Goal: Task Accomplishment & Management: Complete application form

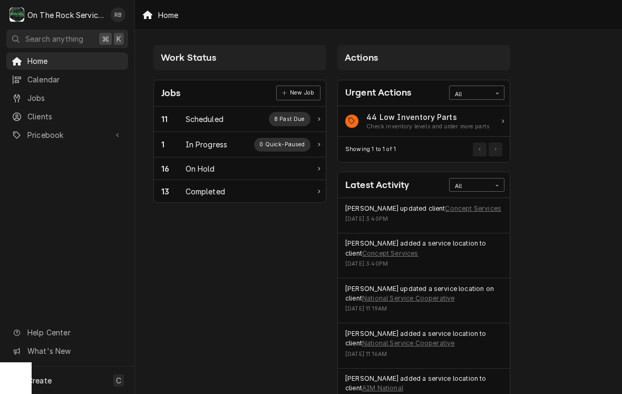
click at [201, 143] on div "In Progress" at bounding box center [207, 144] width 42 height 11
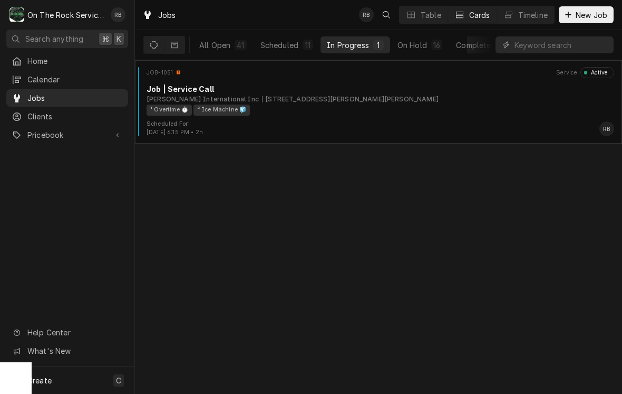
click at [404, 88] on div "Job | Service Call" at bounding box center [381, 88] width 468 height 11
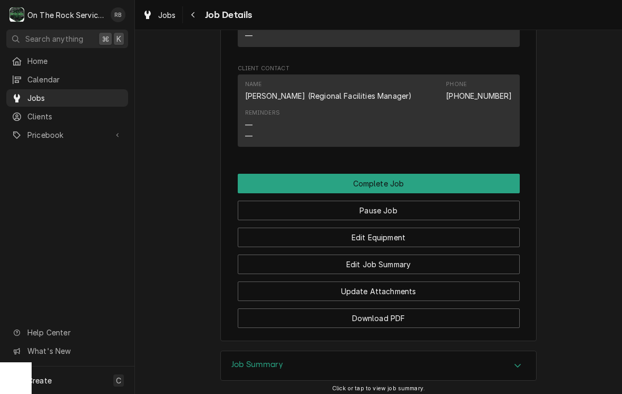
scroll to position [1001, 0]
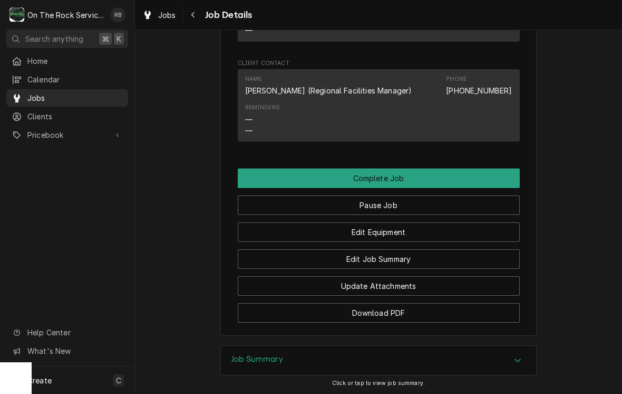
click at [419, 226] on button "Edit Equipment" at bounding box center [379, 232] width 282 height 20
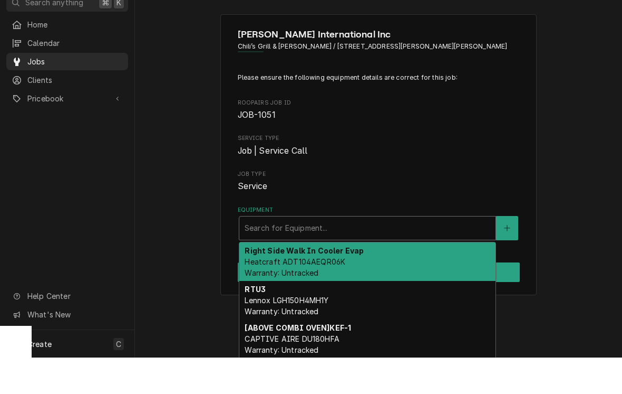
click at [440, 170] on span "Service Type" at bounding box center [379, 174] width 282 height 8
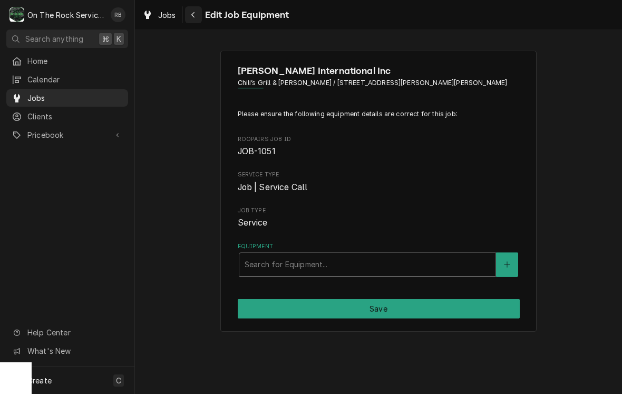
click at [197, 8] on button "Navigate back" at bounding box center [193, 14] width 17 height 17
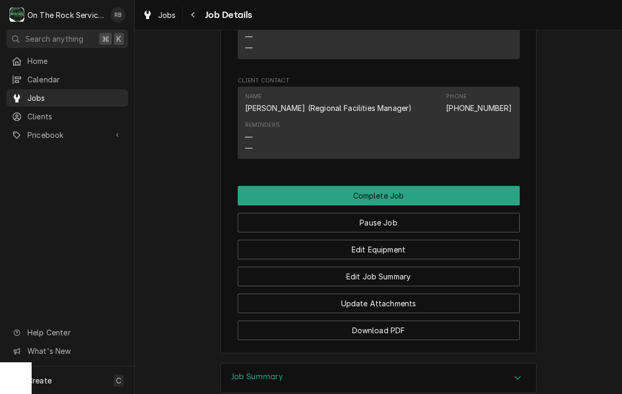
scroll to position [984, 0]
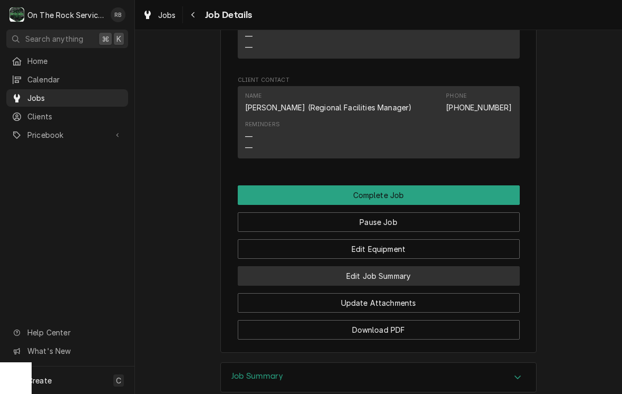
click at [426, 267] on button "Edit Job Summary" at bounding box center [379, 276] width 282 height 20
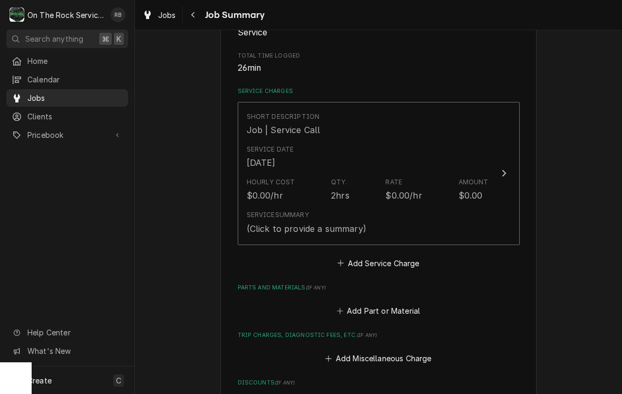
scroll to position [209, 0]
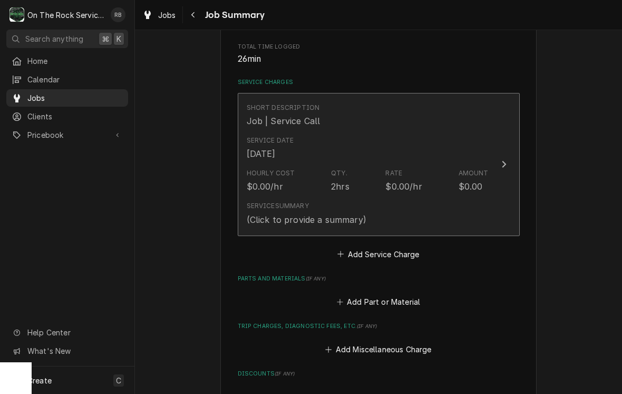
click at [506, 161] on icon "Update Line Item" at bounding box center [504, 164] width 5 height 8
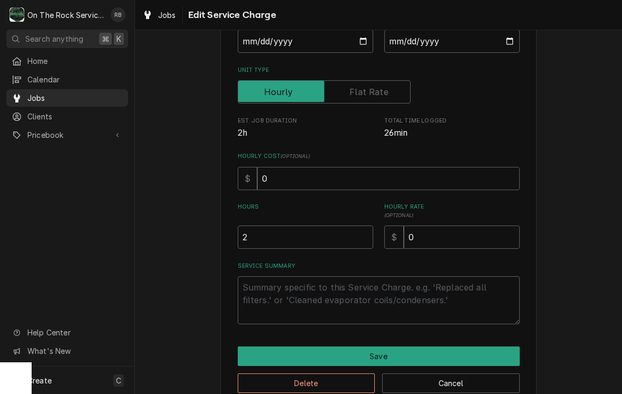
scroll to position [139, 0]
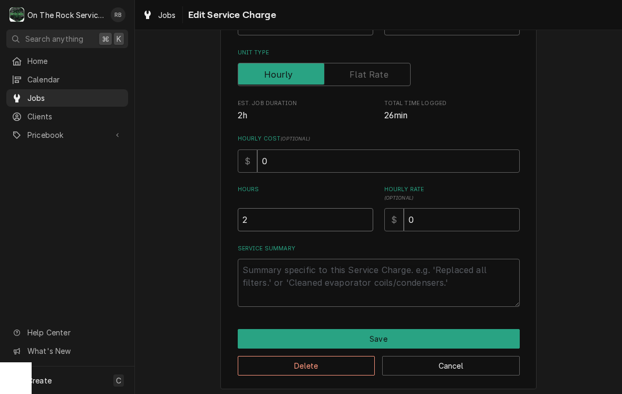
click at [264, 216] on input "2" at bounding box center [306, 219] width 136 height 23
type textarea "x"
type input "1"
click at [268, 267] on textarea "Service Summary" at bounding box center [379, 282] width 282 height 48
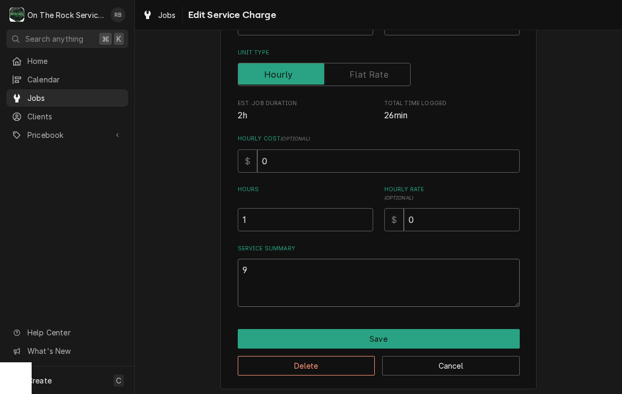
type textarea "x"
type textarea "9"
type textarea "x"
type textarea "9/"
type textarea "x"
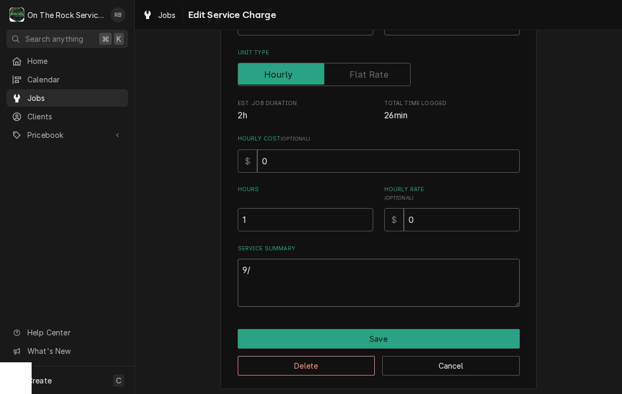
type textarea "9/5"
type textarea "x"
type textarea "9/5-"
type textarea "x"
type textarea "9/5-2"
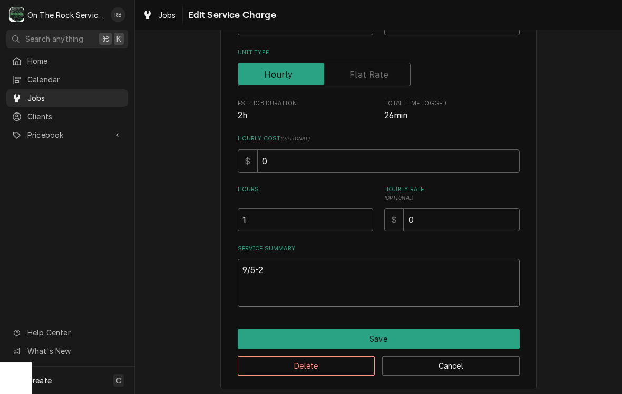
type textarea "x"
type textarea "9/5-20"
type textarea "x"
type textarea "9/5-202"
type textarea "x"
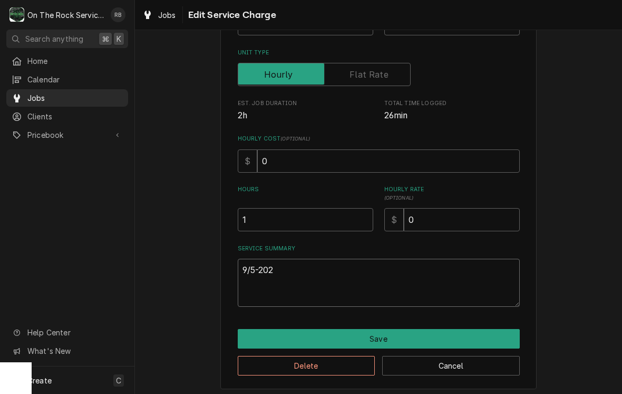
type textarea "9/5-2025"
type textarea "x"
type textarea "9/5-202"
type textarea "x"
type textarea "9/5-20"
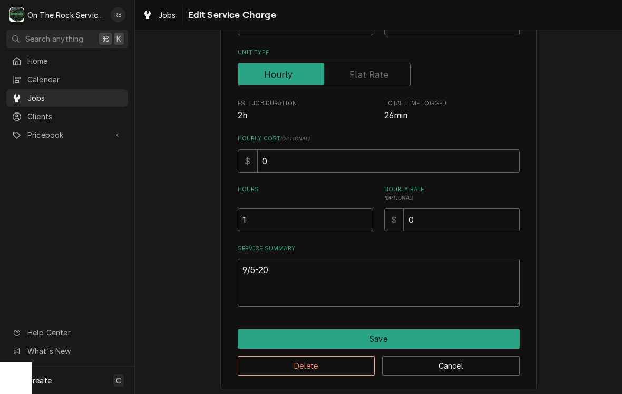
type textarea "x"
type textarea "9/5-2"
type textarea "x"
type textarea "9/5-"
type textarea "x"
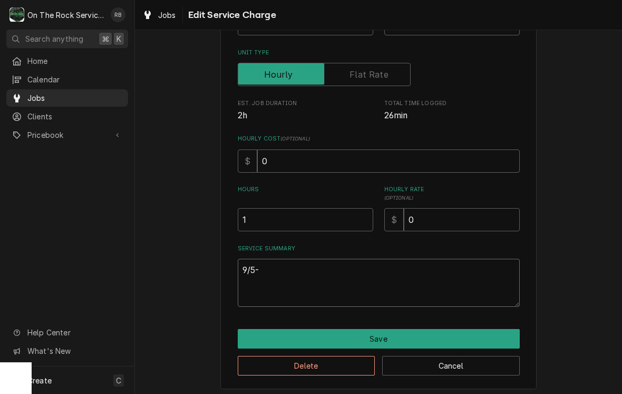
type textarea "9/5"
type textarea "x"
type textarea "9/5/"
type textarea "x"
type textarea "9/5/2"
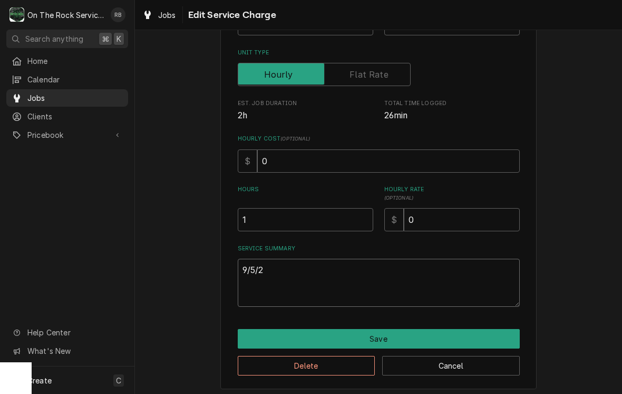
type textarea "x"
type textarea "[DATE]"
type textarea "x"
type textarea "9/5/202"
type textarea "x"
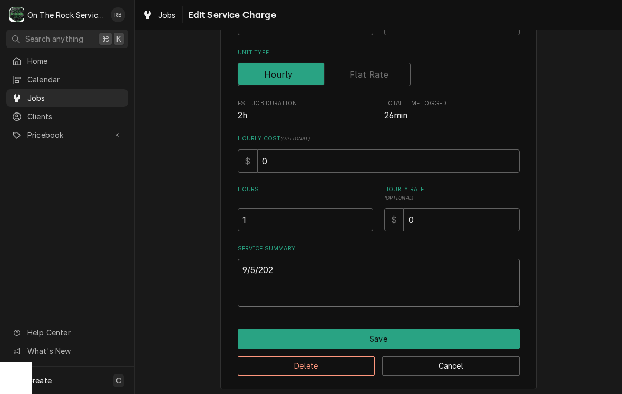
type textarea "[DATE]"
type textarea "x"
type textarea "[DATE]"
type textarea "x"
type textarea "[DATE] R"
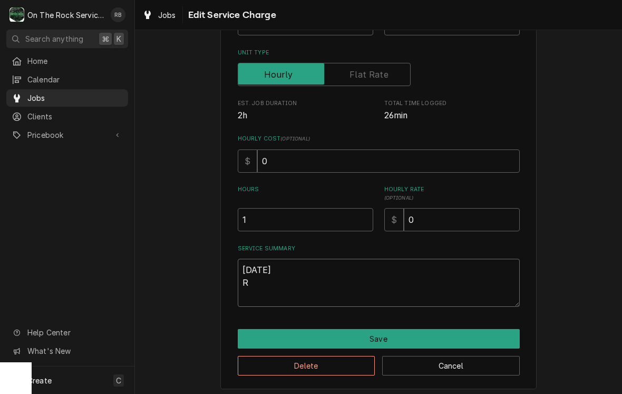
type textarea "x"
type textarea "[DATE] Ra"
type textarea "x"
type textarea "[DATE] [PERSON_NAME]"
type textarea "x"
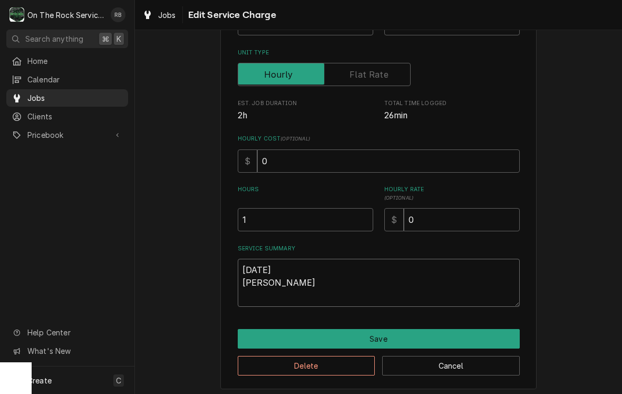
type textarea "[DATE] [PERSON_NAME]"
type textarea "x"
type textarea "[DATE] [PERSON_NAME]"
type textarea "x"
type textarea "[DATE] [PERSON_NAME] pr"
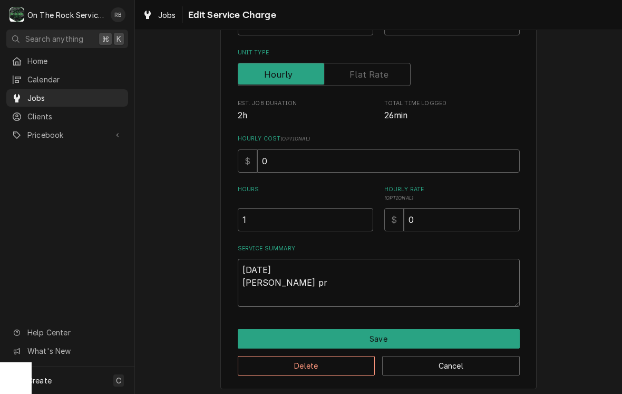
type textarea "x"
type textarea "[DATE] [PERSON_NAME] pro"
type textarea "x"
type textarea "[DATE] [PERSON_NAME]"
type textarea "x"
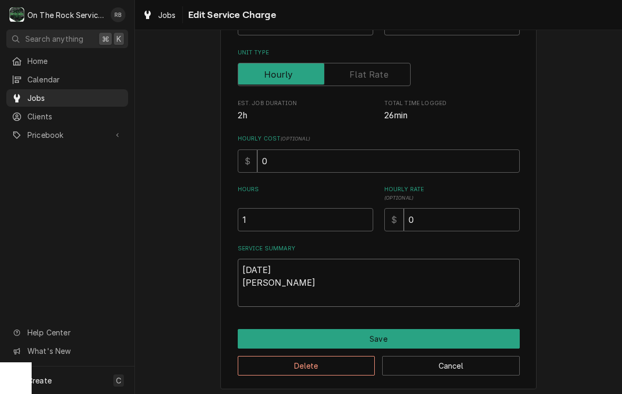
type textarea "[DATE] [PERSON_NAME]"
type textarea "x"
type textarea "[DATE] [PERSON_NAME]"
type textarea "x"
type textarea "[DATE] [PERSON_NAME] provide"
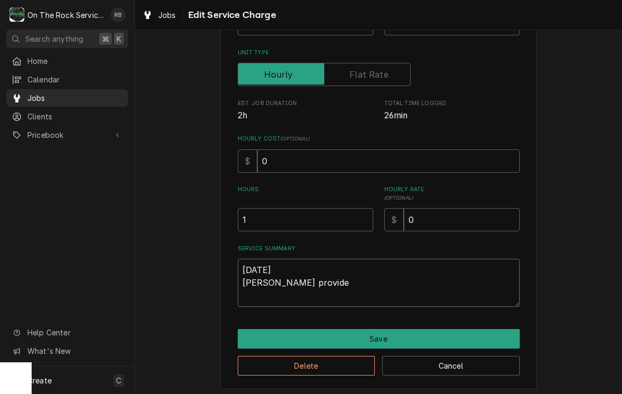
type textarea "x"
type textarea "[DATE] [PERSON_NAME] provided"
type textarea "x"
type textarea "[DATE] [PERSON_NAME] provided"
type textarea "x"
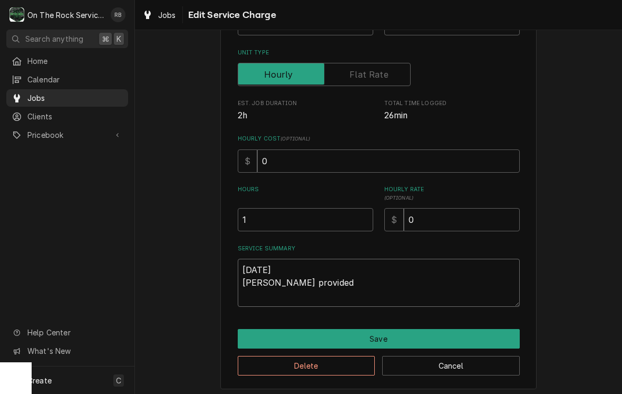
type textarea "[DATE] [PERSON_NAME] provided s"
type textarea "x"
type textarea "[DATE] [PERSON_NAME] provided se"
type textarea "x"
type textarea "[DATE] [PERSON_NAME] provided serv"
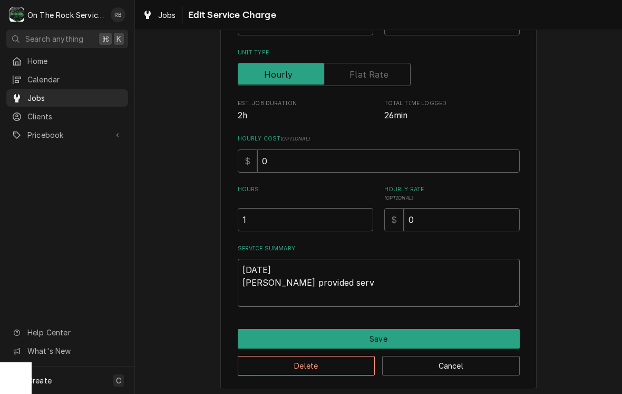
type textarea "x"
type textarea "[DATE] [PERSON_NAME] provided servi"
type textarea "x"
type textarea "[DATE] [PERSON_NAME] provided servic"
type textarea "x"
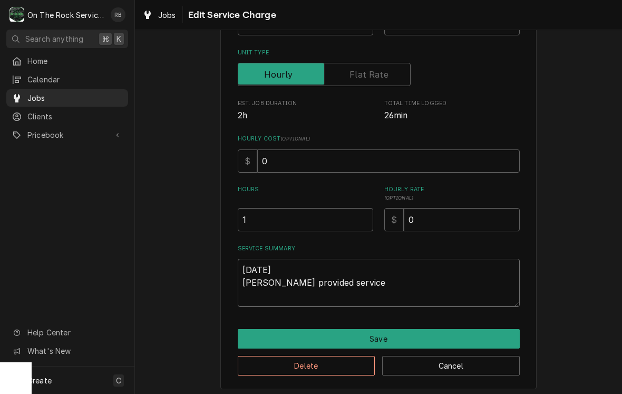
type textarea "[DATE] [PERSON_NAME] provided service"
type textarea "x"
type textarea "[DATE] [PERSON_NAME] provided service p"
type textarea "x"
type textarea "[DATE] [PERSON_NAME] provided service pa"
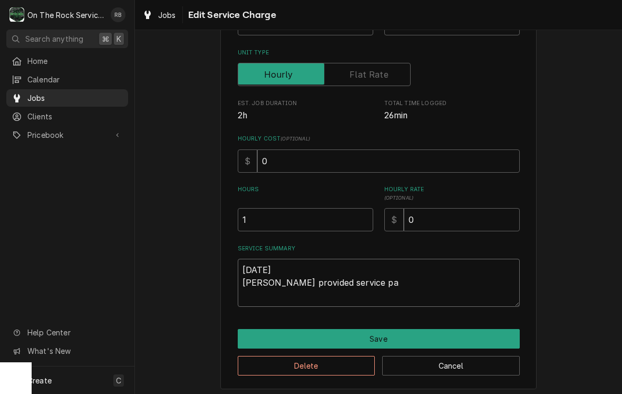
type textarea "x"
type textarea "[DATE] [PERSON_NAME] provided service par"
type textarea "x"
type textarea "[DATE] [PERSON_NAME] provided service part"
type textarea "x"
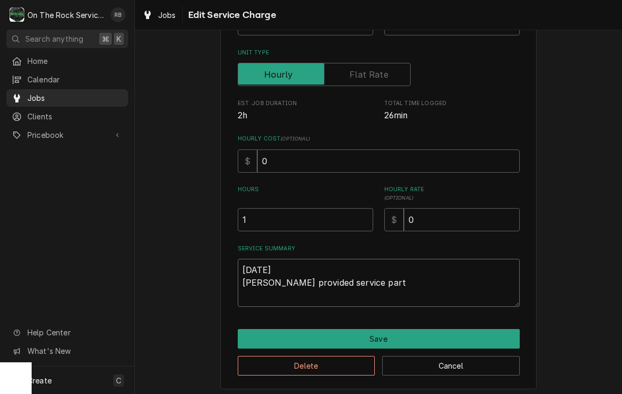
type textarea "[DATE] Ray provided service parts"
type textarea "x"
type textarea "[DATE] Ray provided service parts"
type textarea "x"
type textarea "[DATE] [PERSON_NAME] provided service parts a"
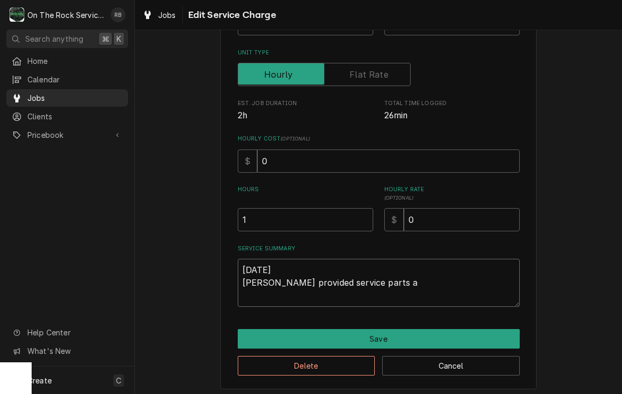
type textarea "x"
type textarea "[DATE] [PERSON_NAME] provided service parts an"
type textarea "x"
type textarea "[DATE] Ray provided service parts and"
type textarea "x"
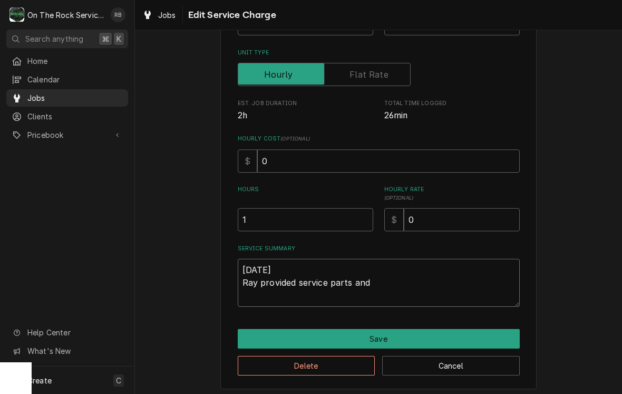
type textarea "[DATE] Ray provided service parts and"
type textarea "x"
type textarea "[DATE] [PERSON_NAME] provided service parts and la"
type textarea "x"
type textarea "[DATE] Ray provided service parts and lab"
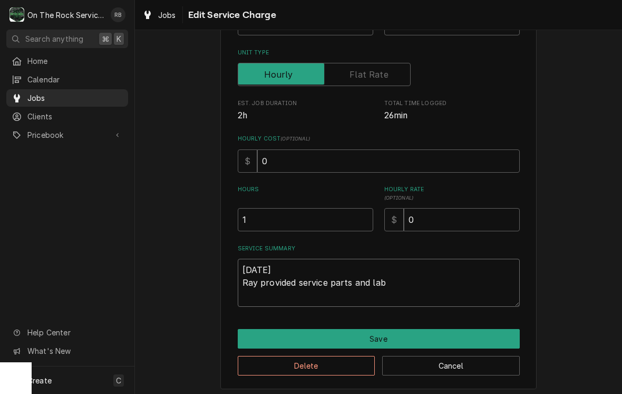
type textarea "x"
type textarea "[DATE] Ray provided service parts and labo"
type textarea "x"
type textarea "[DATE] [PERSON_NAME] provided service parts and labor"
type textarea "x"
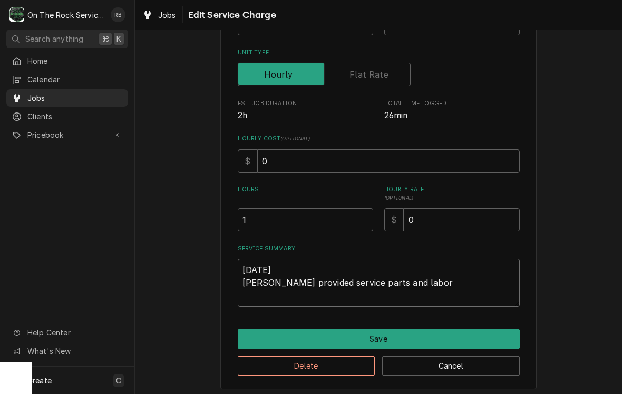
type textarea "[DATE] [PERSON_NAME] provided service parts and labor"
type textarea "x"
type textarea "[DATE] [PERSON_NAME] provided service parts and labor t"
type textarea "x"
type textarea "[DATE] [PERSON_NAME] provided service parts and labor to"
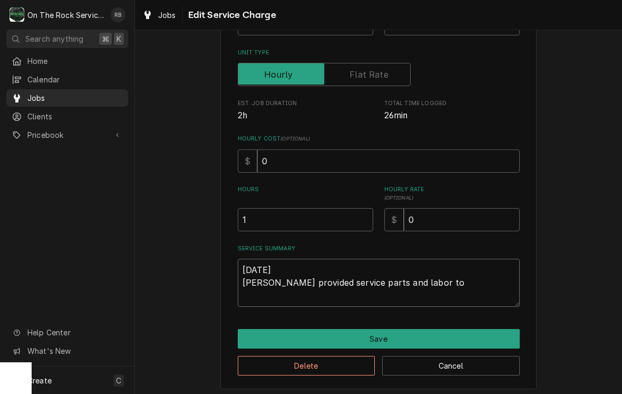
type textarea "x"
type textarea "[DATE] [PERSON_NAME] provided service parts and labor to"
type textarea "x"
type textarea "[DATE] [PERSON_NAME] provided service parts and labor to d"
type textarea "x"
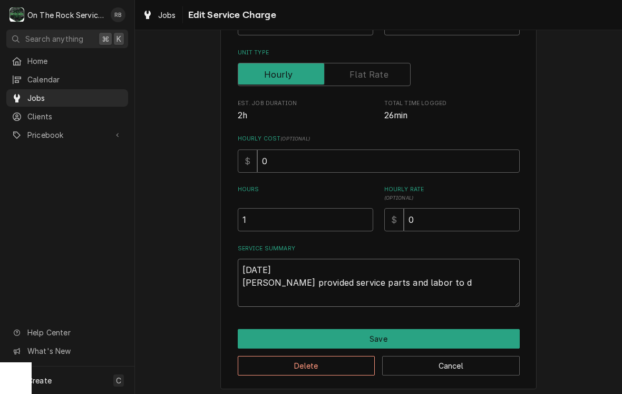
type textarea "[DATE] [PERSON_NAME] provided service parts and labor to di"
type textarea "x"
type textarea "[DATE] [PERSON_NAME] provided service parts and labor to dia"
type textarea "x"
type textarea "[DATE] [PERSON_NAME] provided service parts and labor to diagnose"
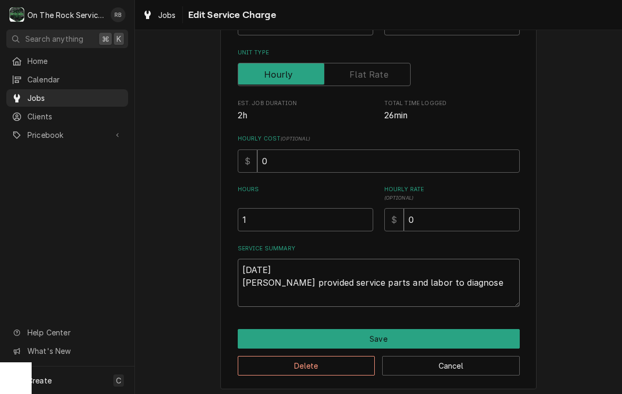
type textarea "x"
type textarea "[DATE] [PERSON_NAME] provided service parts and labor to diagnose"
type textarea "x"
type textarea "[DATE] [PERSON_NAME] provided service parts and labor to diagnose t"
type textarea "x"
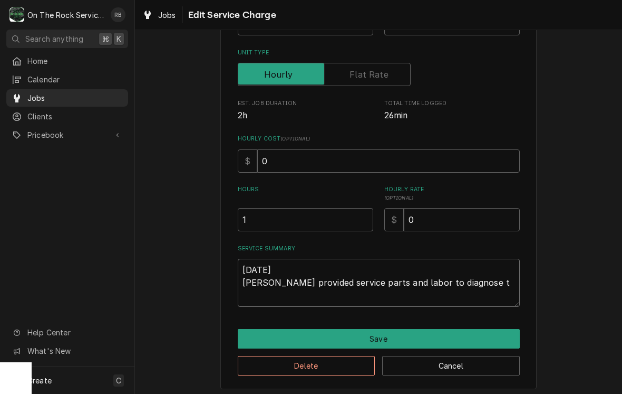
type textarea "[DATE] [PERSON_NAME] provided service parts and labor to diagnose th"
type textarea "x"
type textarea "[DATE] [PERSON_NAME] provided service parts and labor to diagnose the"
type textarea "x"
type textarea "[DATE] [PERSON_NAME] provided service parts and labor to diagnose the"
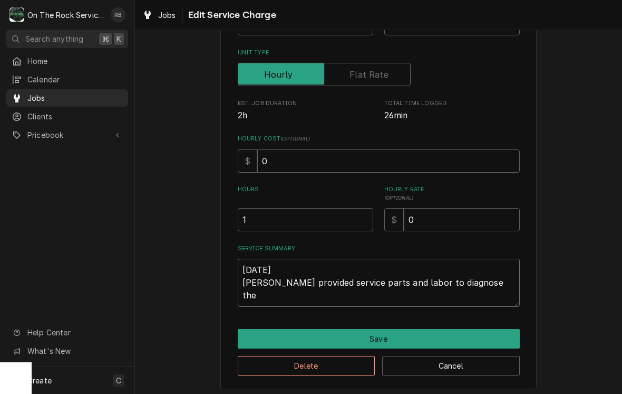
type textarea "x"
type textarea "[DATE] [PERSON_NAME] provided service parts and labor to diagnose the i"
type textarea "x"
type textarea "[DATE] Ray provided service parts and labor to diagnose the ic"
type textarea "x"
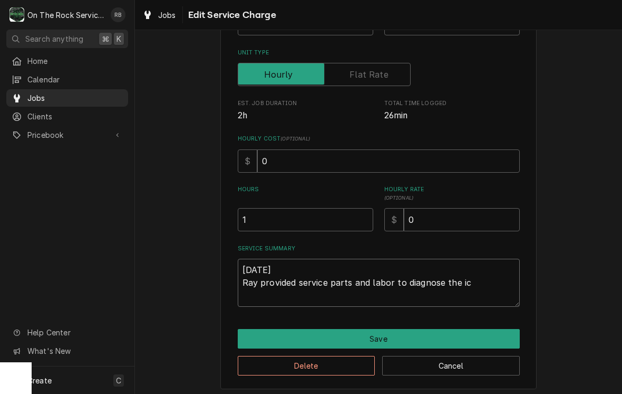
type textarea "[DATE] [PERSON_NAME] provided service parts and labor to diagnose the ice"
type textarea "x"
type textarea "[DATE] [PERSON_NAME] provided service parts and labor to diagnose the ice"
type textarea "x"
type textarea "[DATE] [PERSON_NAME] provided service parts and labor to diagnose the ice m"
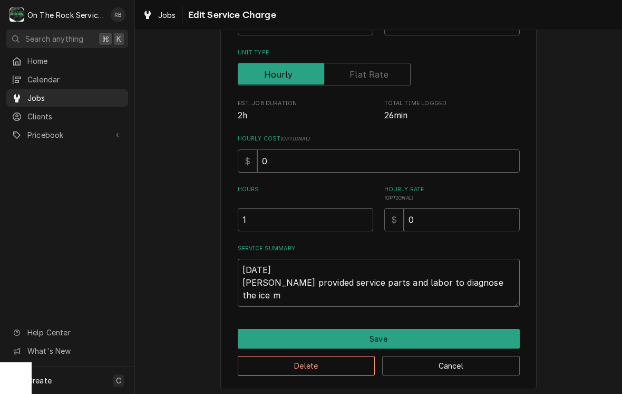
type textarea "x"
type textarea "[DATE] [PERSON_NAME] provided service parts and labor to diagnose the ice ma"
type textarea "x"
type textarea "[DATE] [PERSON_NAME] provided service parts and labor to diagnose the ice mac"
type textarea "x"
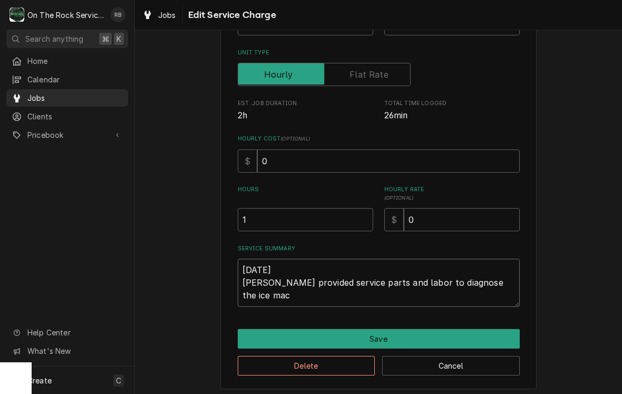
type textarea "[DATE] [PERSON_NAME] provided service parts and labor to diagnose the ice mach"
type textarea "x"
type textarea "[DATE] [PERSON_NAME] provided service parts and labor to diagnose the ice machi"
type textarea "x"
type textarea "[DATE] [PERSON_NAME] provided service parts and labor to diagnose the ice machin"
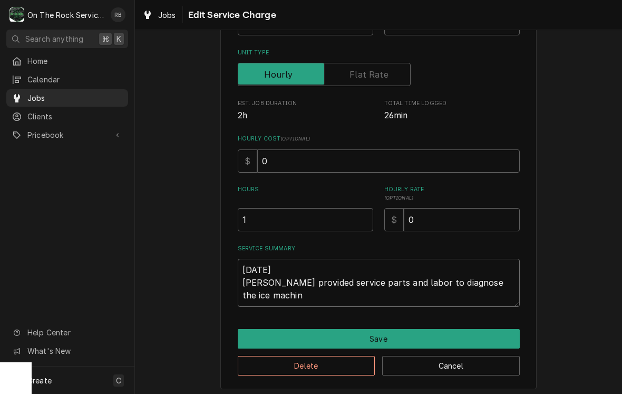
type textarea "x"
type textarea "[DATE] [PERSON_NAME] provided service parts and labor to diagnose the ice machi…"
type textarea "x"
type textarea "[DATE] [PERSON_NAME] provided service parts and labor to diagnose the ice machi…"
type textarea "x"
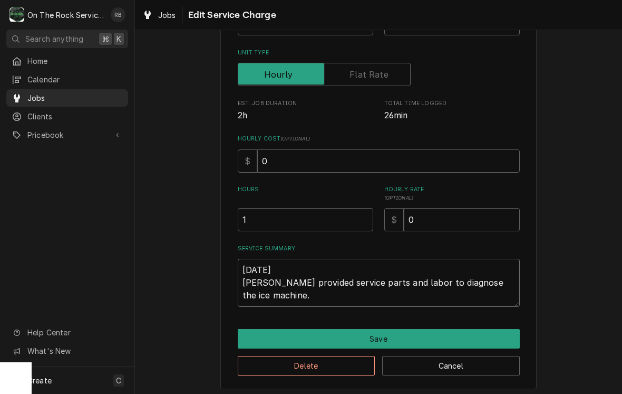
type textarea "[DATE] [PERSON_NAME] provided service parts and labor to diagnose the ice machi…"
type textarea "x"
type textarea "[DATE] [PERSON_NAME] provided service parts and labor to diagnose the ice machi…"
type textarea "x"
type textarea "[DATE] [PERSON_NAME] provided service parts and labor to diagnose the ice machi…"
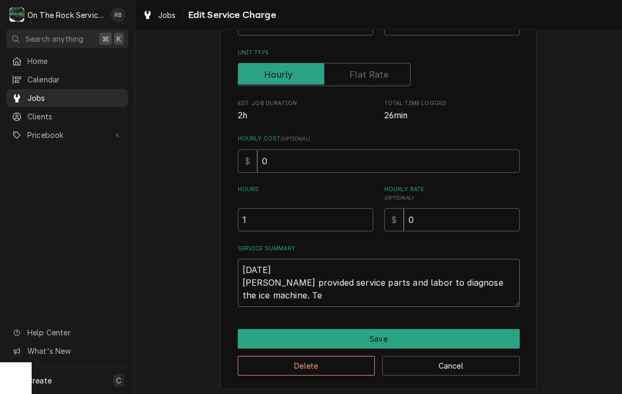
type textarea "x"
type textarea "[DATE] [PERSON_NAME] provided service parts and labor to diagnose the ice machi…"
type textarea "x"
type textarea "[DATE] [PERSON_NAME] provided service parts and labor to diagnose the ice machi…"
type textarea "x"
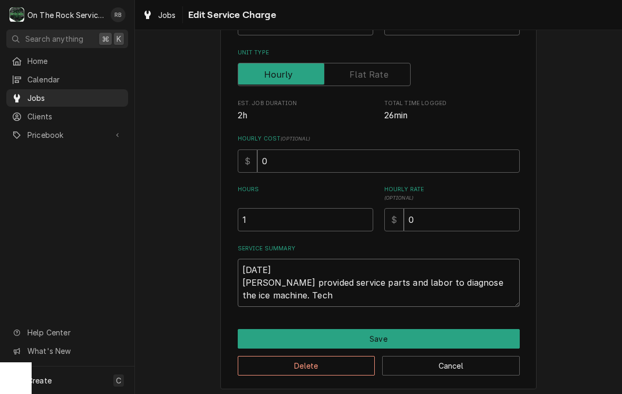
type textarea "[DATE] [PERSON_NAME] provided service parts and labor to diagnose the ice machi…"
type textarea "x"
type textarea "[DATE] [PERSON_NAME] provided service parts and labor to diagnose the ice machi…"
type textarea "x"
type textarea "[DATE] [PERSON_NAME] provided service parts and labor to diagnose the ice machi…"
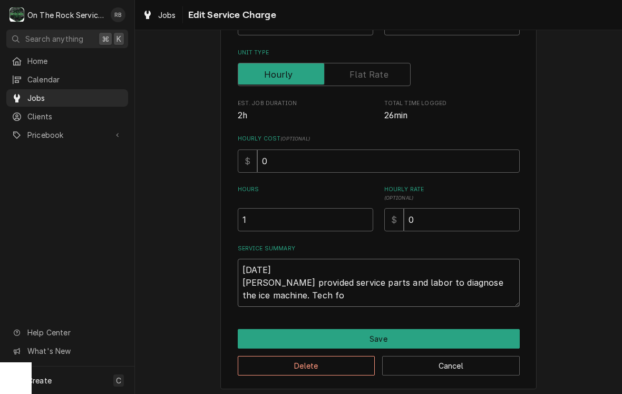
type textarea "x"
type textarea "[DATE] [PERSON_NAME] provided service parts and labor to diagnose the ice machi…"
type textarea "x"
type textarea "[DATE] [PERSON_NAME] provided service parts and labor to diagnose the ice machi…"
type textarea "x"
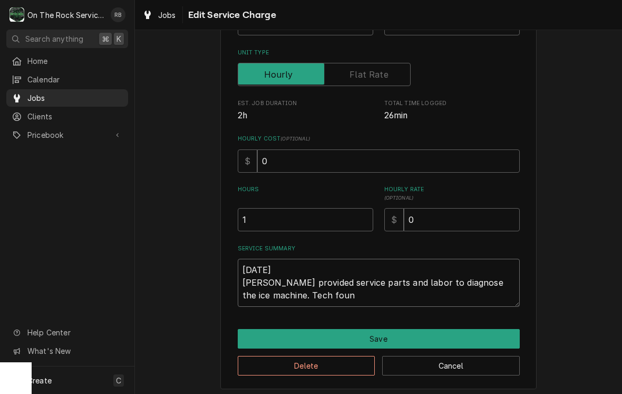
type textarea "[DATE] [PERSON_NAME] provided service parts and labor to diagnose the ice machi…"
type textarea "x"
type textarea "[DATE] [PERSON_NAME] provided service parts and labor to diagnose the ice machi…"
type textarea "x"
type textarea "[DATE] [PERSON_NAME] provided service parts and labor to diagnose the ice machi…"
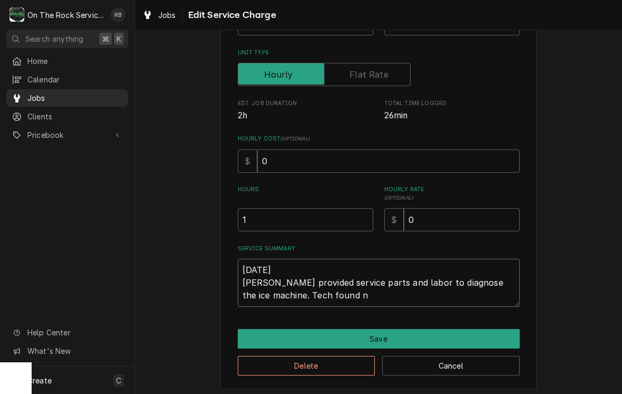
type textarea "x"
type textarea "[DATE] [PERSON_NAME] provided service parts and labor to diagnose the ice machi…"
type textarea "x"
type textarea "[DATE] [PERSON_NAME] provided service parts and labor to diagnose the ice machi…"
type textarea "x"
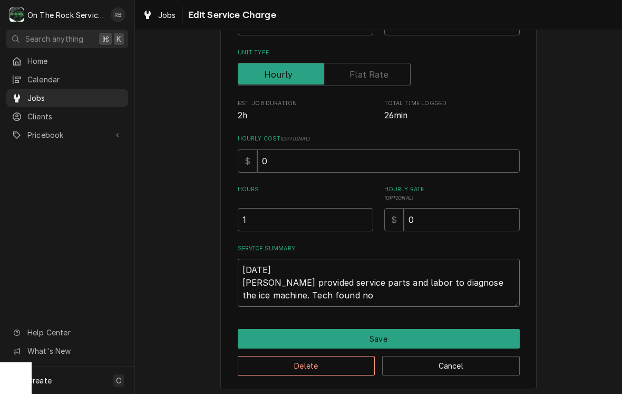
type textarea "[DATE] [PERSON_NAME] provided service parts and labor to diagnose the ice machi…"
type textarea "x"
type textarea "[DATE] [PERSON_NAME] provided service parts and labor to diagnose the ice machi…"
type textarea "x"
type textarea "[DATE] [PERSON_NAME] provided service parts and labor to diagnose the ice machi…"
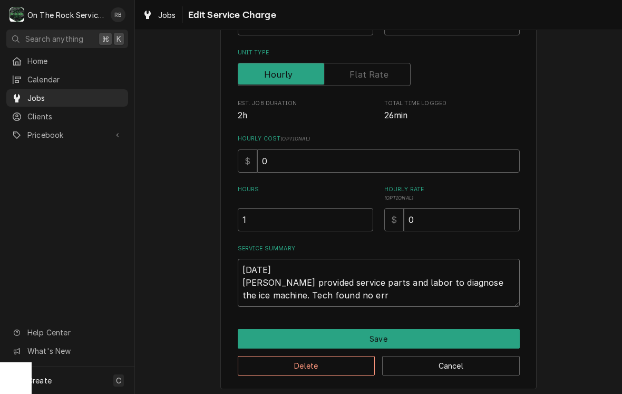
type textarea "x"
type textarea "[DATE] [PERSON_NAME] provided service parts and labor to diagnose the ice machi…"
type textarea "x"
type textarea "[DATE] [PERSON_NAME] provided service parts and labor to diagnose the ice machi…"
type textarea "x"
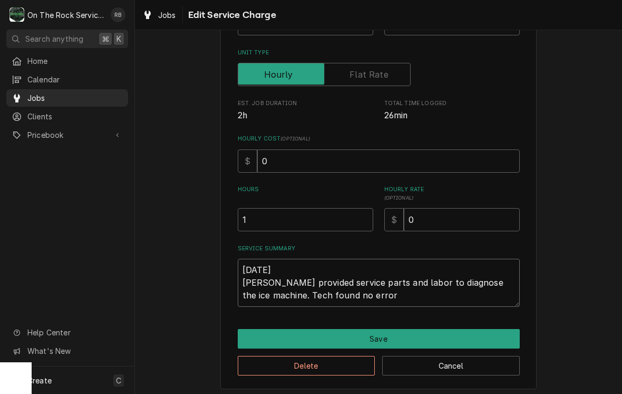
type textarea "[DATE] [PERSON_NAME] provided service parts and labor to diagnose the ice machi…"
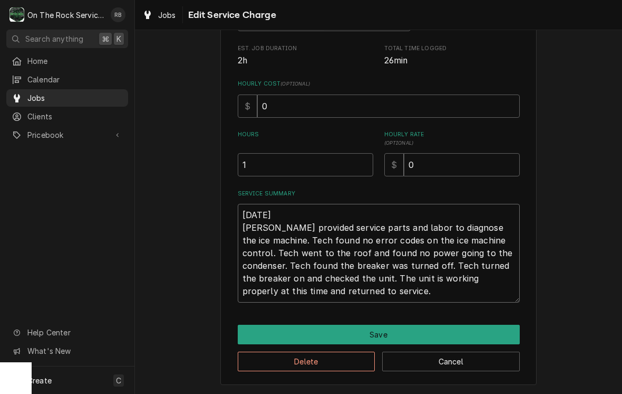
scroll to position [194, 0]
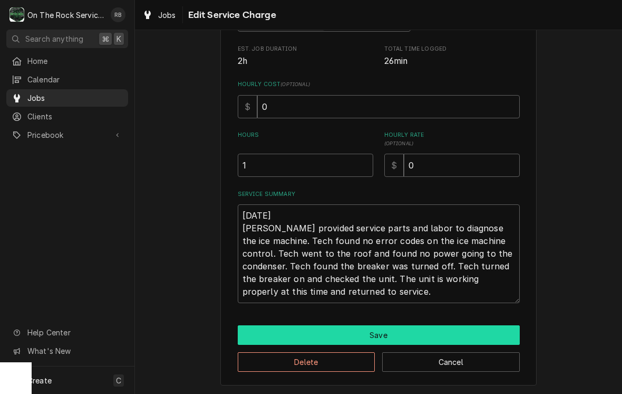
click at [473, 331] on button "Save" at bounding box center [379, 335] width 282 height 20
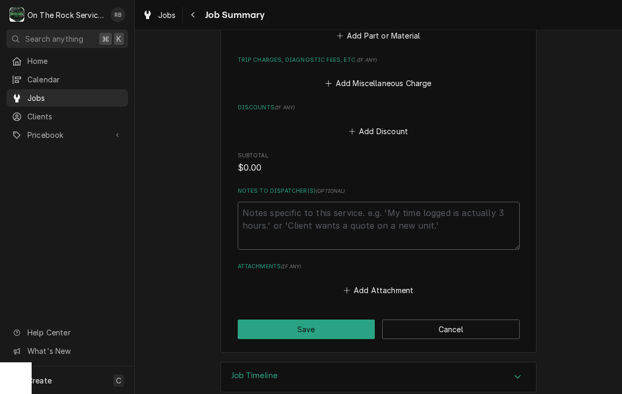
scroll to position [562, 0]
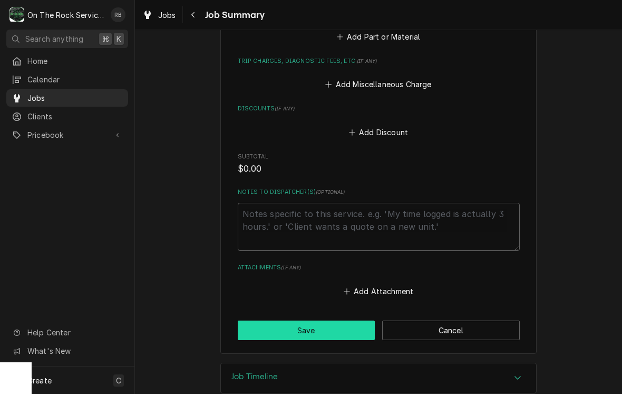
click at [323, 320] on button "Save" at bounding box center [307, 330] width 138 height 20
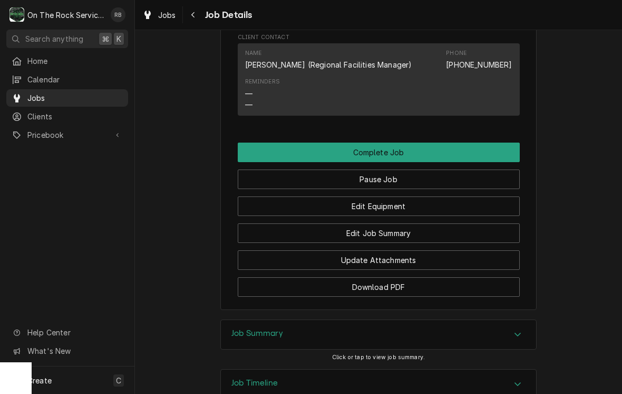
scroll to position [1153, 0]
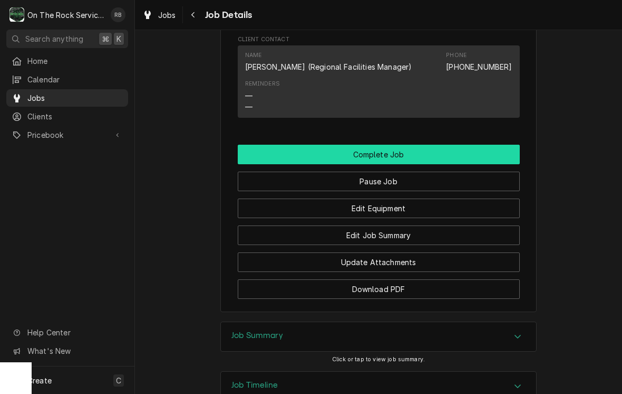
click at [450, 145] on button "Complete Job" at bounding box center [379, 155] width 282 height 20
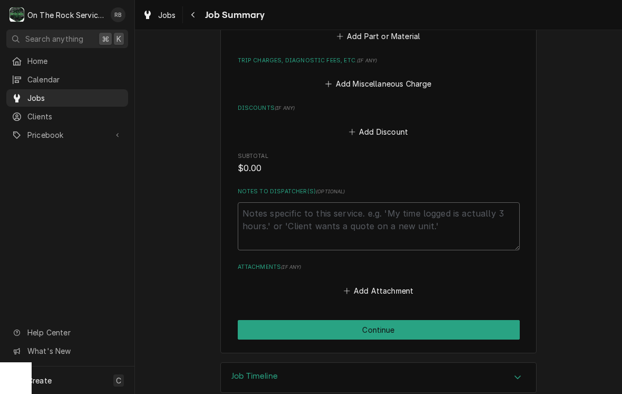
scroll to position [562, 0]
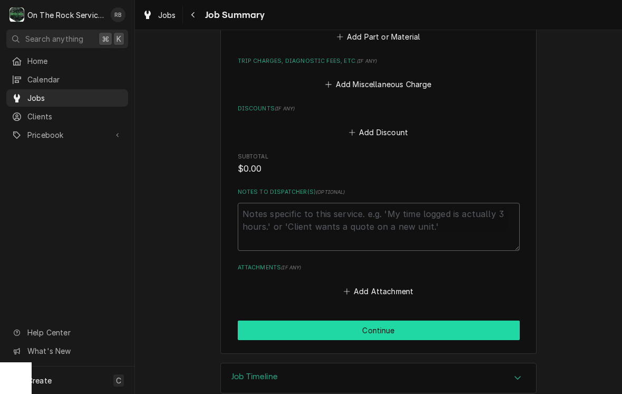
click at [474, 320] on button "Continue" at bounding box center [379, 330] width 282 height 20
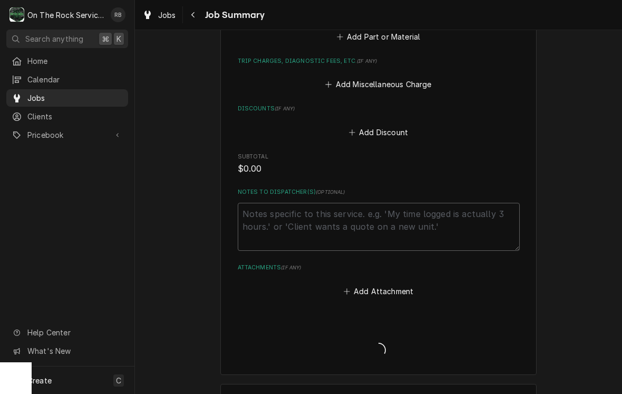
type textarea "x"
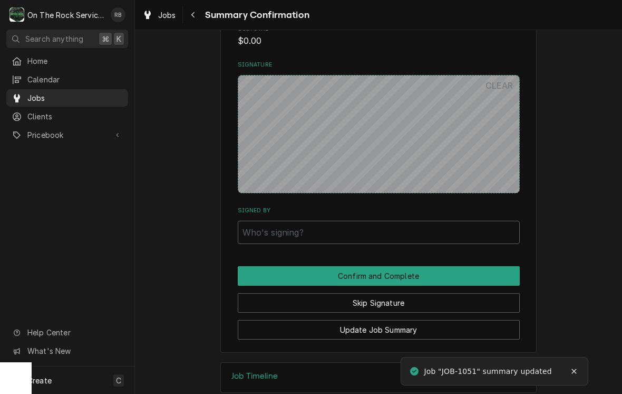
scroll to position [583, 0]
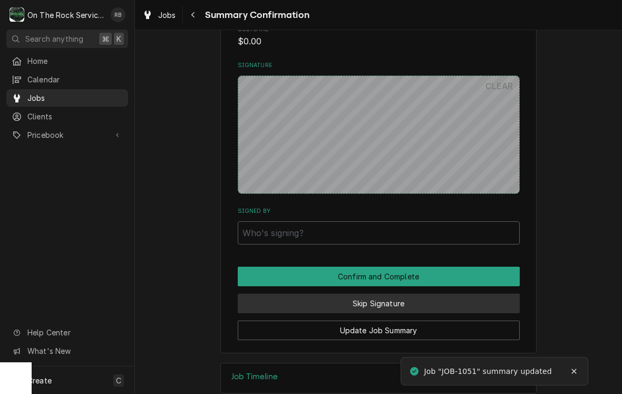
click at [451, 293] on button "Skip Signature" at bounding box center [379, 303] width 282 height 20
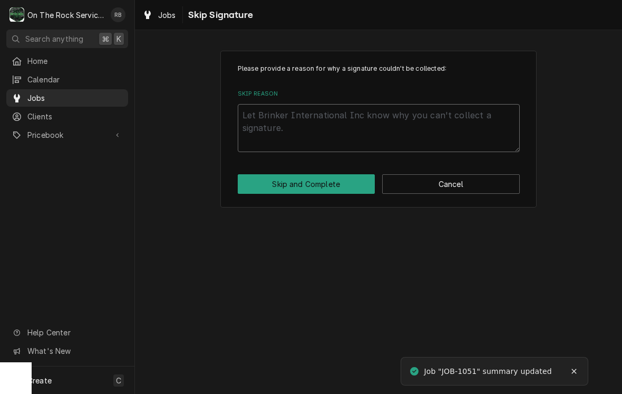
click at [314, 120] on textarea "Skip Reason" at bounding box center [379, 128] width 282 height 48
type textarea "x"
type textarea "N"
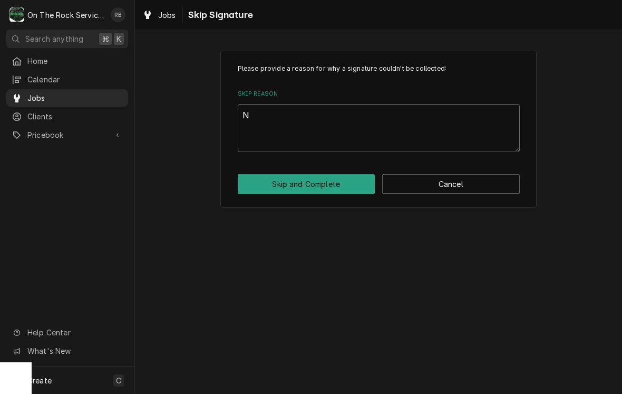
type textarea "x"
type textarea "No"
type textarea "x"
type textarea "Not"
type textarea "x"
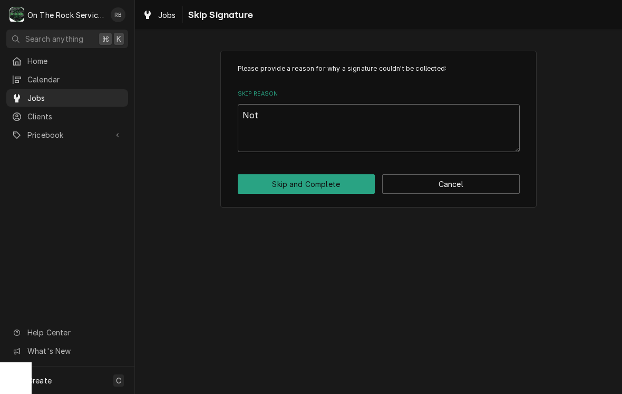
type textarea "Not"
type textarea "x"
type textarea "Not n"
type textarea "x"
type textarea "Not ne"
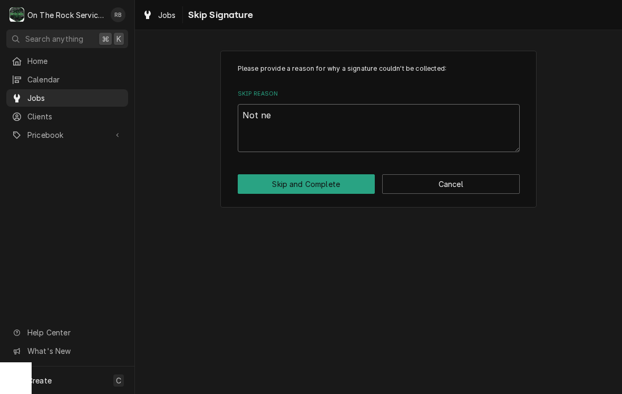
type textarea "x"
type textarea "Not nee"
type textarea "x"
type textarea "Not need"
type textarea "x"
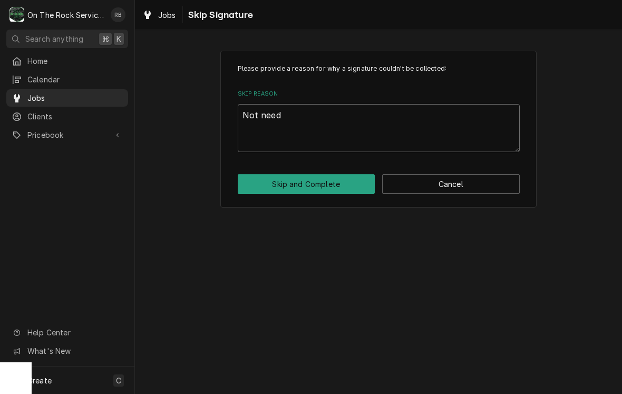
type textarea "Not neede"
type textarea "x"
type textarea "Not needed"
type textarea "x"
type textarea "Not needed"
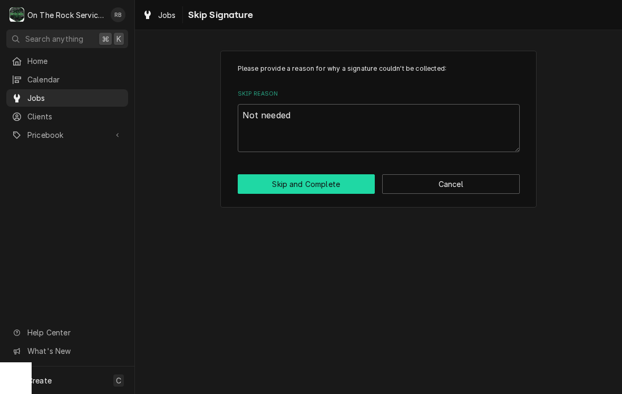
click at [309, 184] on button "Skip and Complete" at bounding box center [307, 184] width 138 height 20
type textarea "x"
